Goal: Check status: Check status

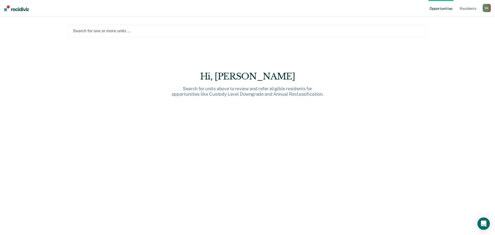
click at [106, 30] on div at bounding box center [247, 31] width 349 height 6
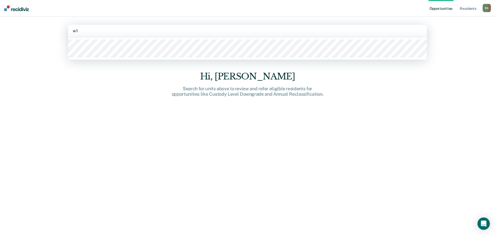
type input "w1a"
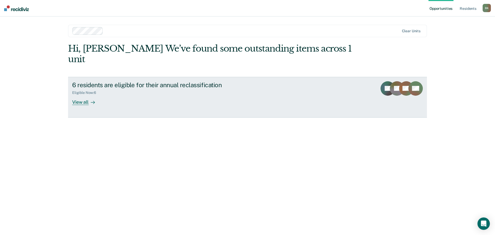
click at [84, 95] on div "View all" at bounding box center [86, 100] width 29 height 10
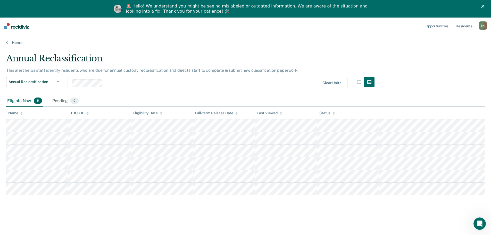
click at [123, 82] on div at bounding box center [212, 83] width 215 height 6
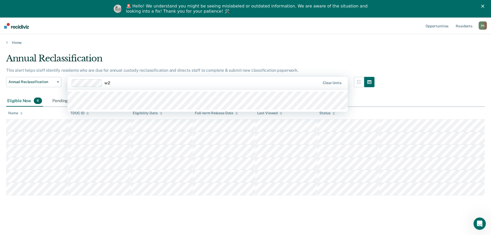
type input "w2a"
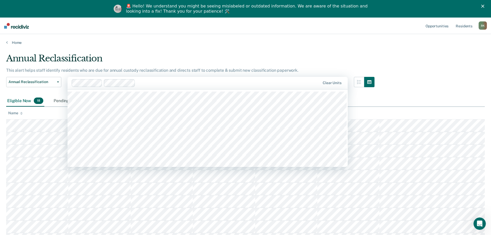
click at [175, 81] on div at bounding box center [228, 83] width 183 height 6
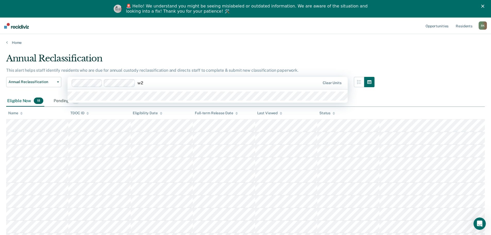
type input "w2b"
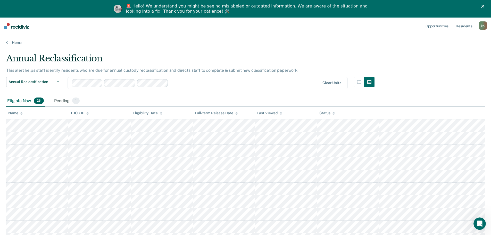
drag, startPoint x: 141, startPoint y: 112, endPoint x: 177, endPoint y: 114, distance: 35.7
click at [141, 112] on div "Eligibility Date" at bounding box center [148, 113] width 30 height 4
click at [160, 113] on icon at bounding box center [161, 113] width 3 height 3
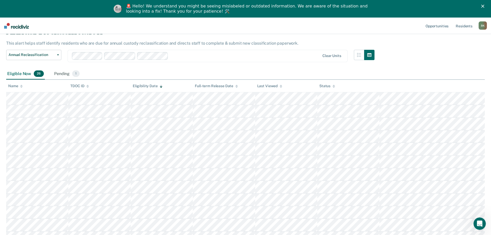
scroll to position [26, 0]
click at [179, 56] on div at bounding box center [244, 57] width 149 height 6
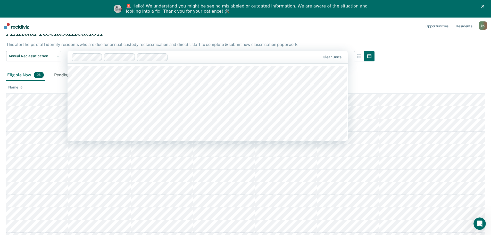
click at [185, 52] on div "Clear units" at bounding box center [207, 57] width 280 height 12
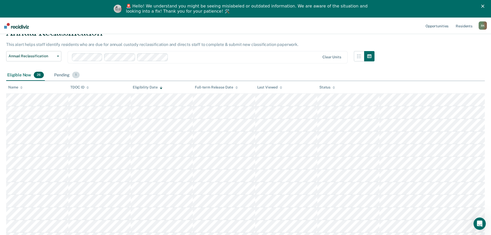
click at [67, 73] on div "Pending 1" at bounding box center [67, 75] width 28 height 11
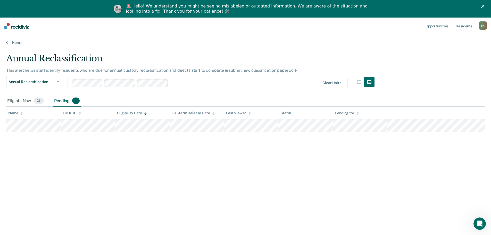
scroll to position [18, 0]
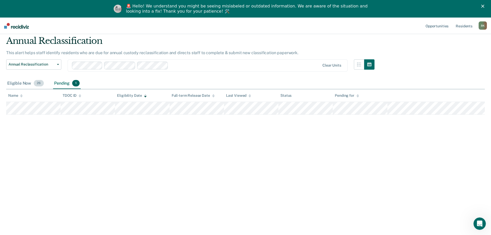
click at [13, 83] on div "Eligible Now 26" at bounding box center [25, 83] width 39 height 11
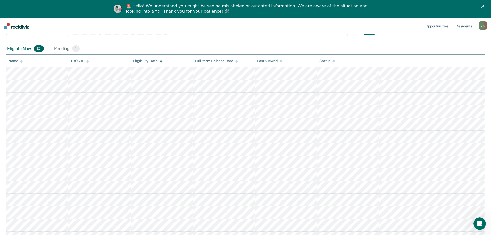
scroll to position [43, 0]
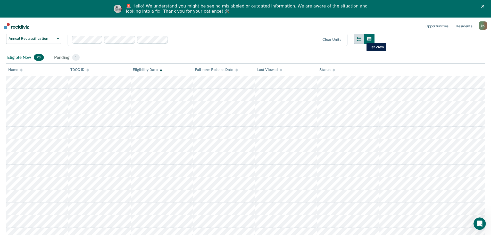
click at [361, 39] on icon "button" at bounding box center [359, 39] width 4 height 4
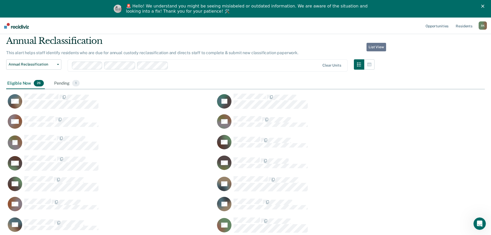
scroll to position [157, 474]
click at [371, 63] on icon "button" at bounding box center [369, 65] width 4 height 4
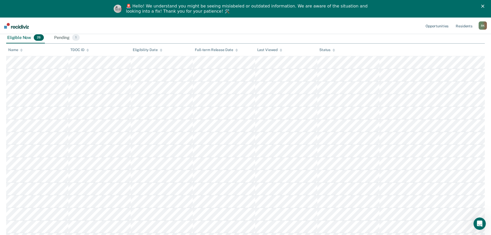
scroll to position [0, 0]
